Goal: Task Accomplishment & Management: Use online tool/utility

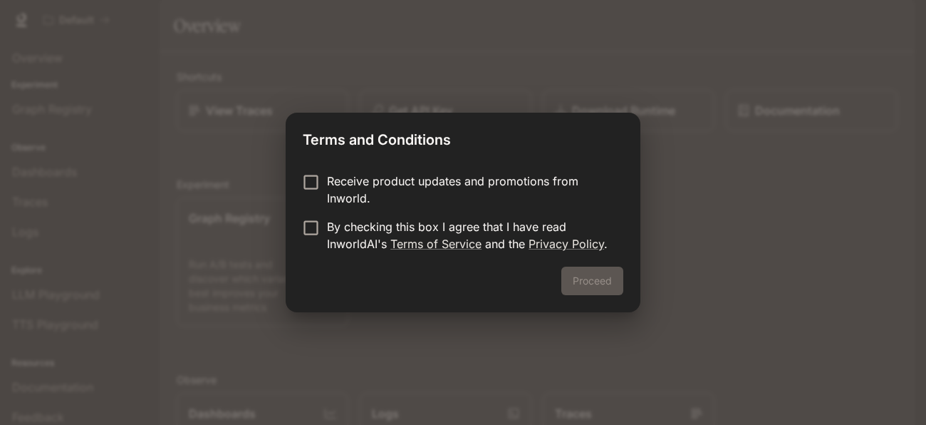
click at [403, 187] on p "Receive product updates and promotions from Inworld." at bounding box center [469, 189] width 285 height 34
click at [408, 244] on link "Terms of Service" at bounding box center [435, 244] width 91 height 14
click at [594, 286] on button "Proceed" at bounding box center [592, 280] width 62 height 29
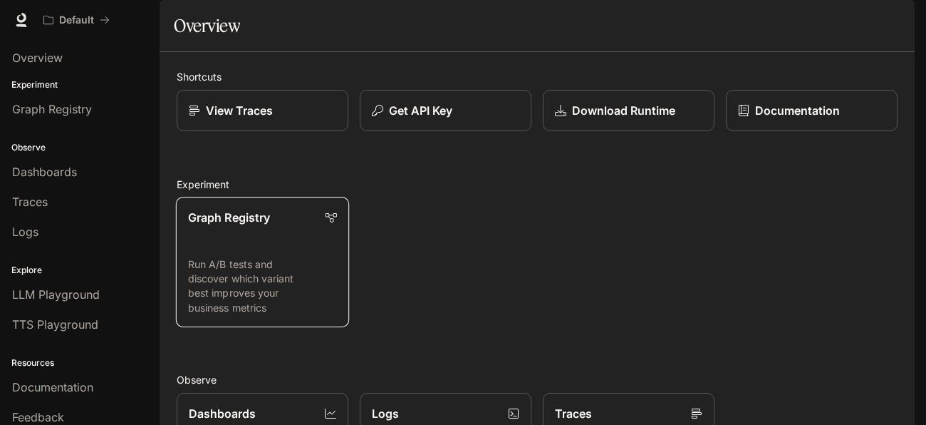
click at [283, 300] on p "Run A/B tests and discover which variant best improves your business metrics" at bounding box center [262, 286] width 149 height 58
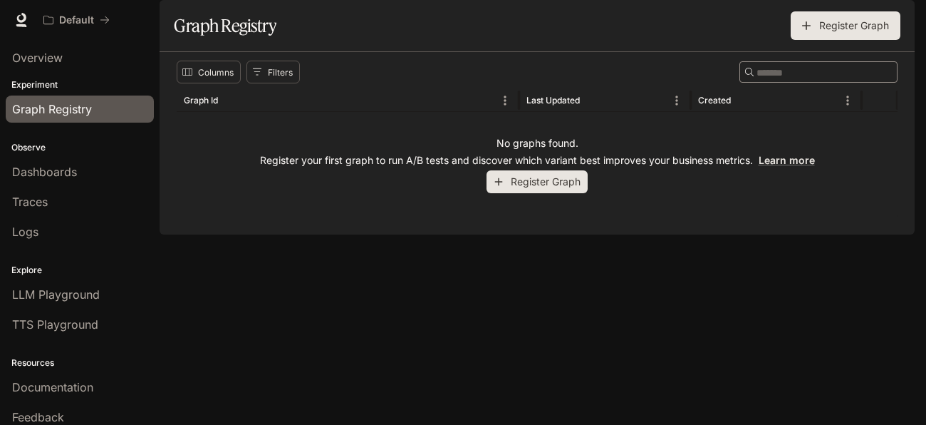
click at [560, 194] on button "Register Graph" at bounding box center [537, 182] width 101 height 24
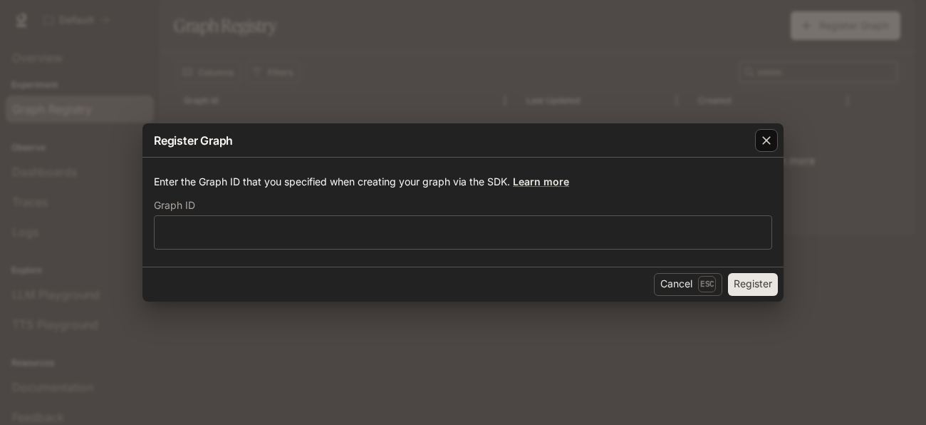
click at [761, 140] on icon "button" at bounding box center [767, 140] width 14 height 14
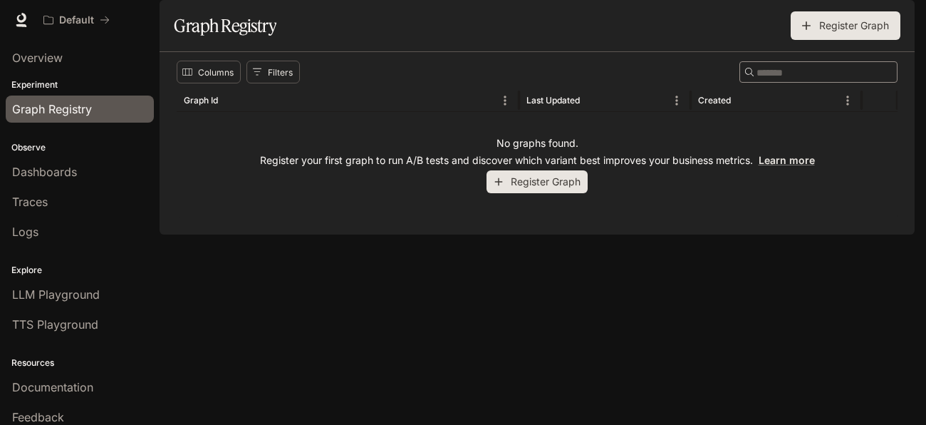
click at [51, 87] on p "Experiment" at bounding box center [80, 84] width 160 height 13
click at [53, 170] on span "Dashboards" at bounding box center [44, 171] width 65 height 17
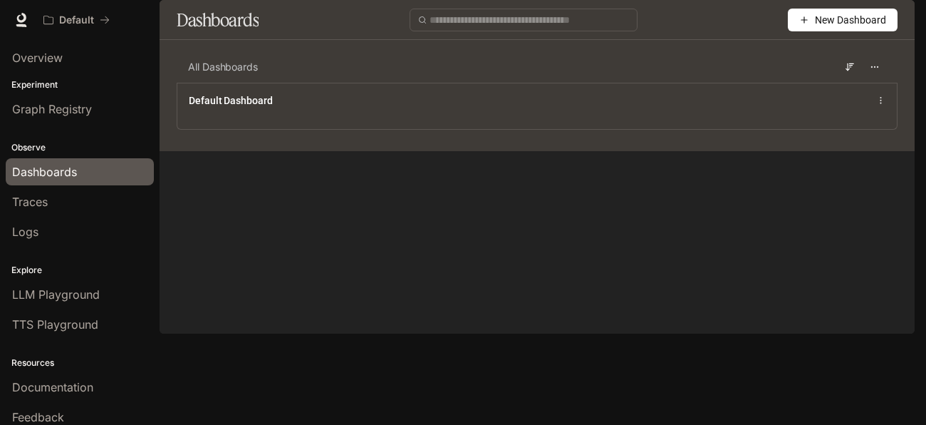
click at [844, 28] on span "New Dashboard" at bounding box center [850, 20] width 71 height 16
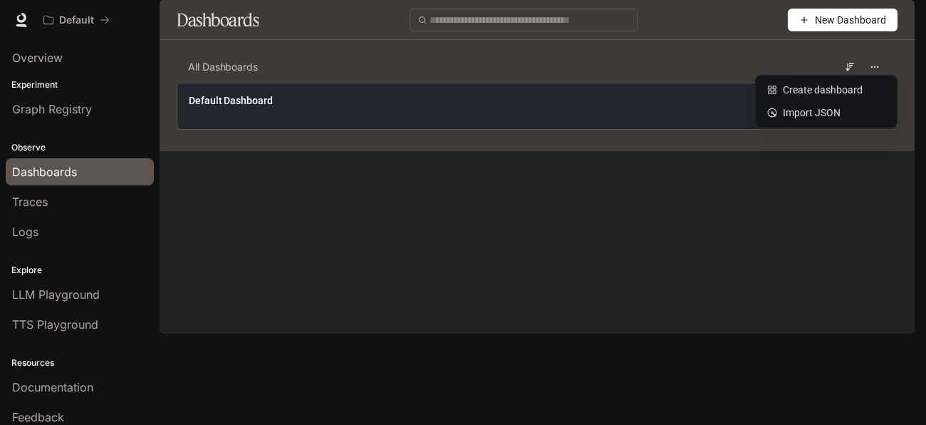
click at [589, 129] on div "Default Dashboard" at bounding box center [537, 106] width 720 height 46
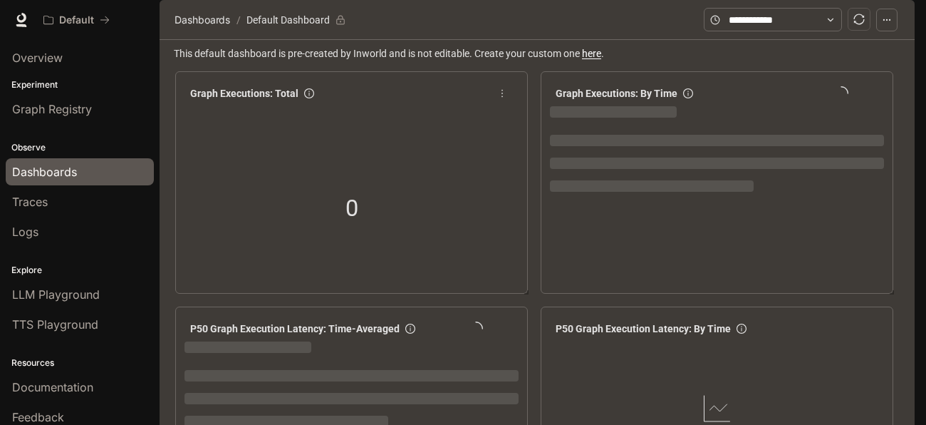
click at [392, 224] on div "0" at bounding box center [352, 208] width 143 height 91
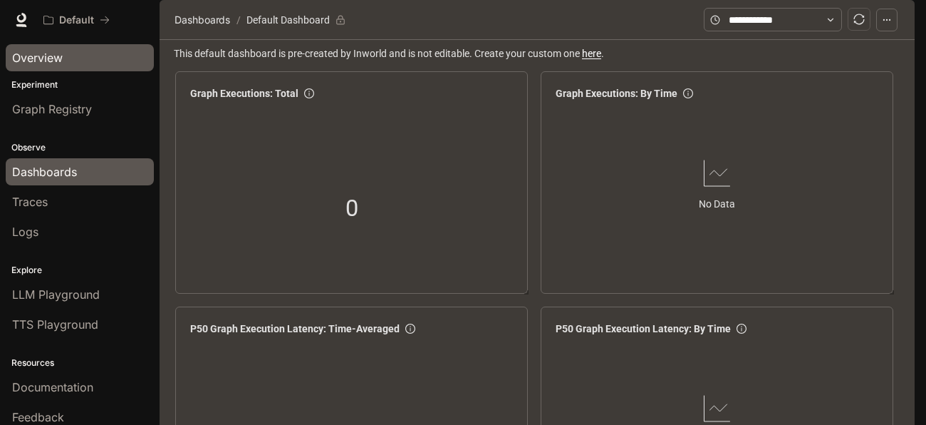
click at [44, 61] on span "Overview" at bounding box center [37, 57] width 51 height 17
